Goal: Contribute content: Add original content to the website for others to see

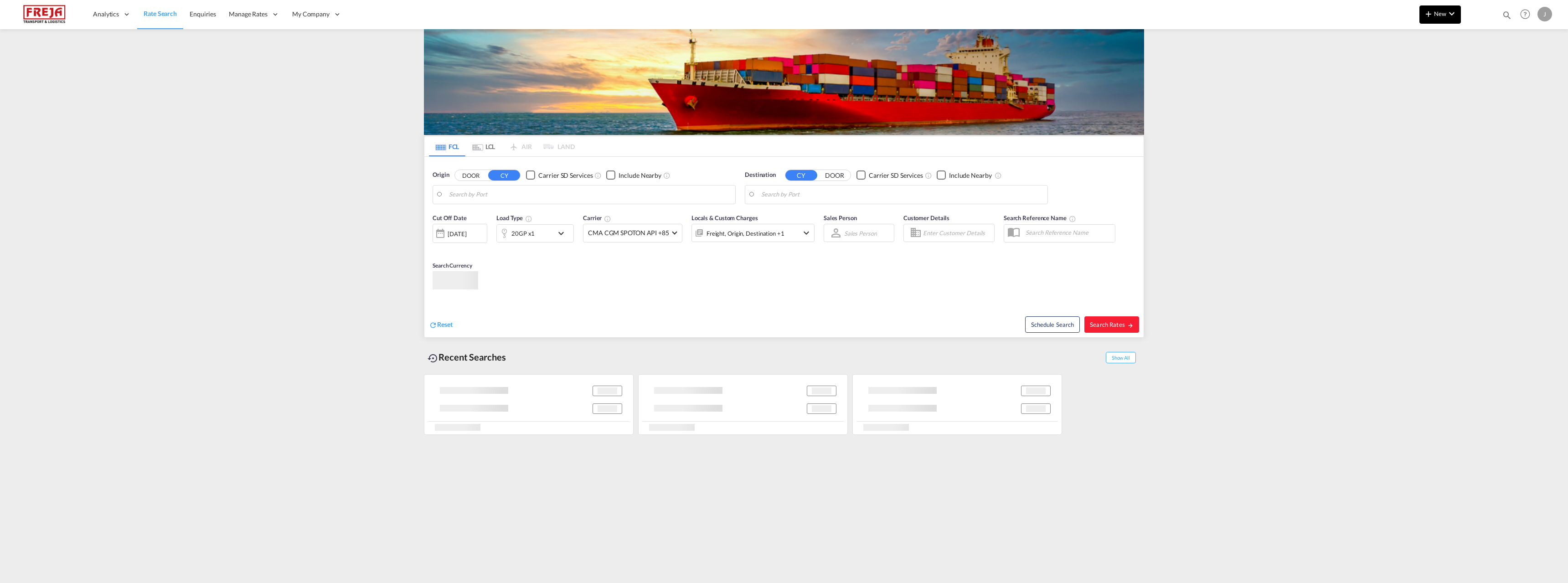
click at [1434, 7] on button "New" at bounding box center [1440, 14] width 41 height 18
type input "[PERSON_NAME] ([PERSON_NAME]), [GEOGRAPHIC_DATA]"
type input "Raumo (Rauma), [GEOGRAPHIC_DATA]"
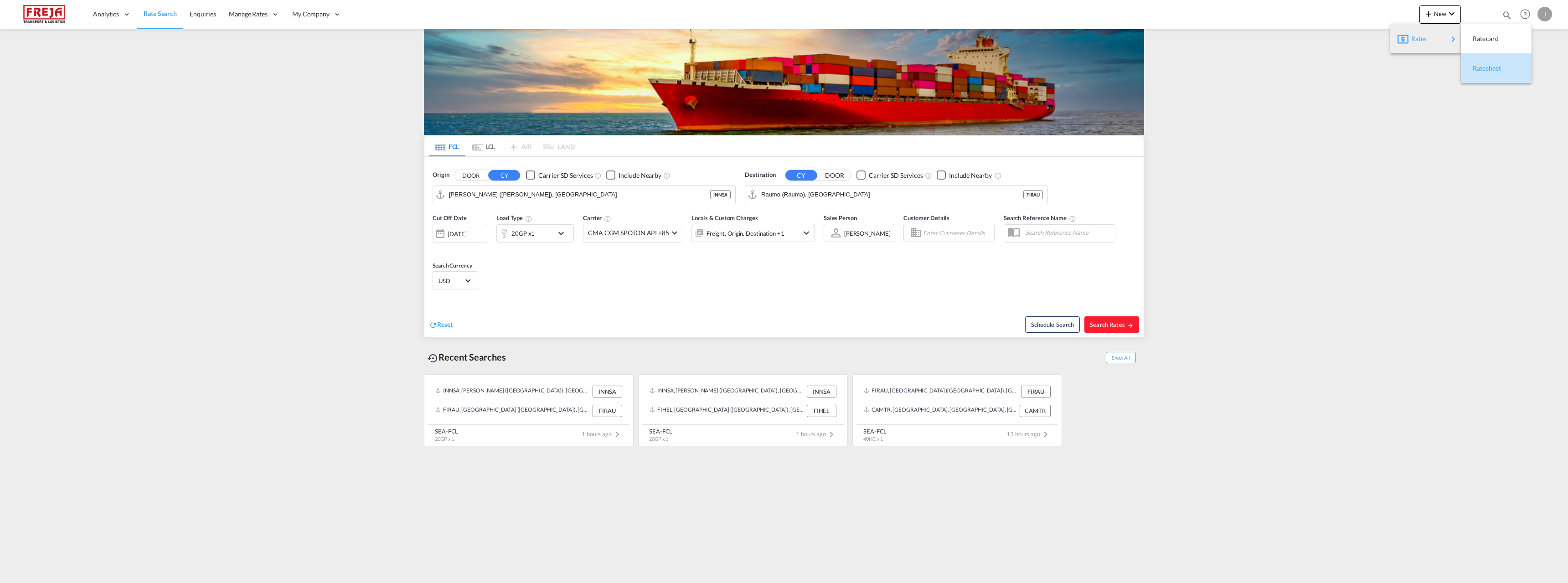
click at [1485, 72] on div "Ratesheet" at bounding box center [1490, 69] width 34 height 23
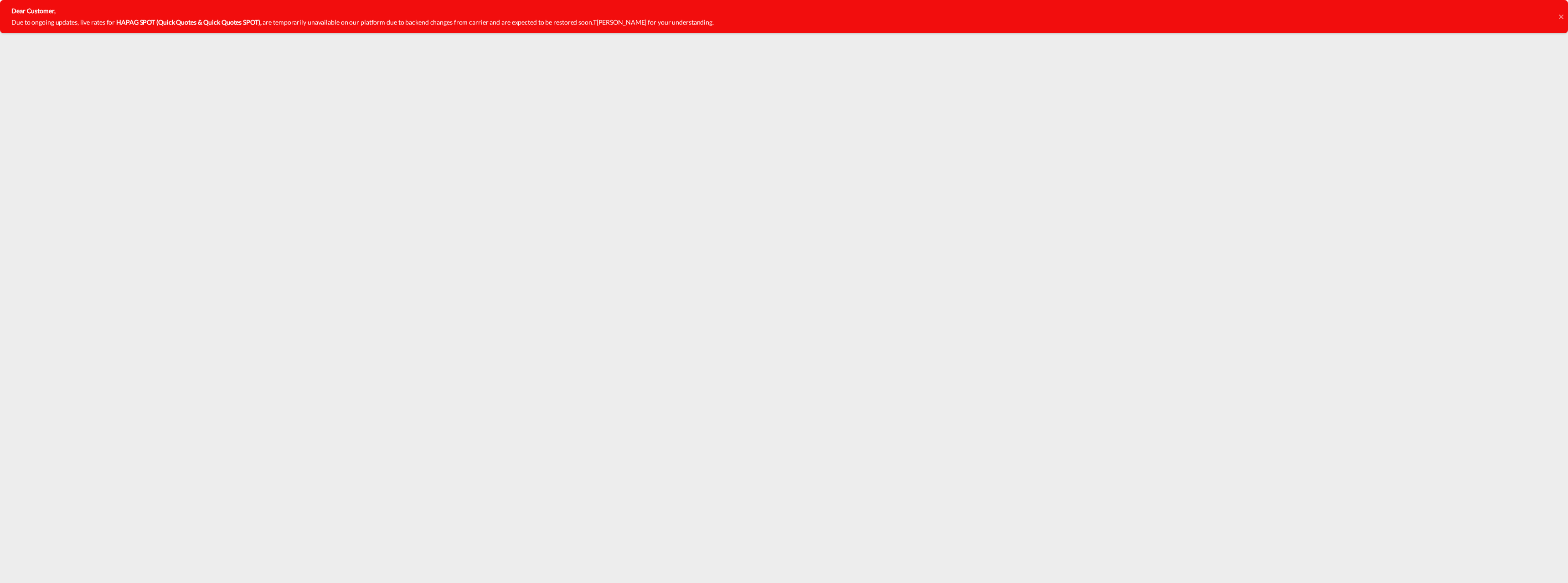
click at [1562, 15] on icon at bounding box center [1561, 16] width 5 height 5
